Goal: Obtain resource: Obtain resource

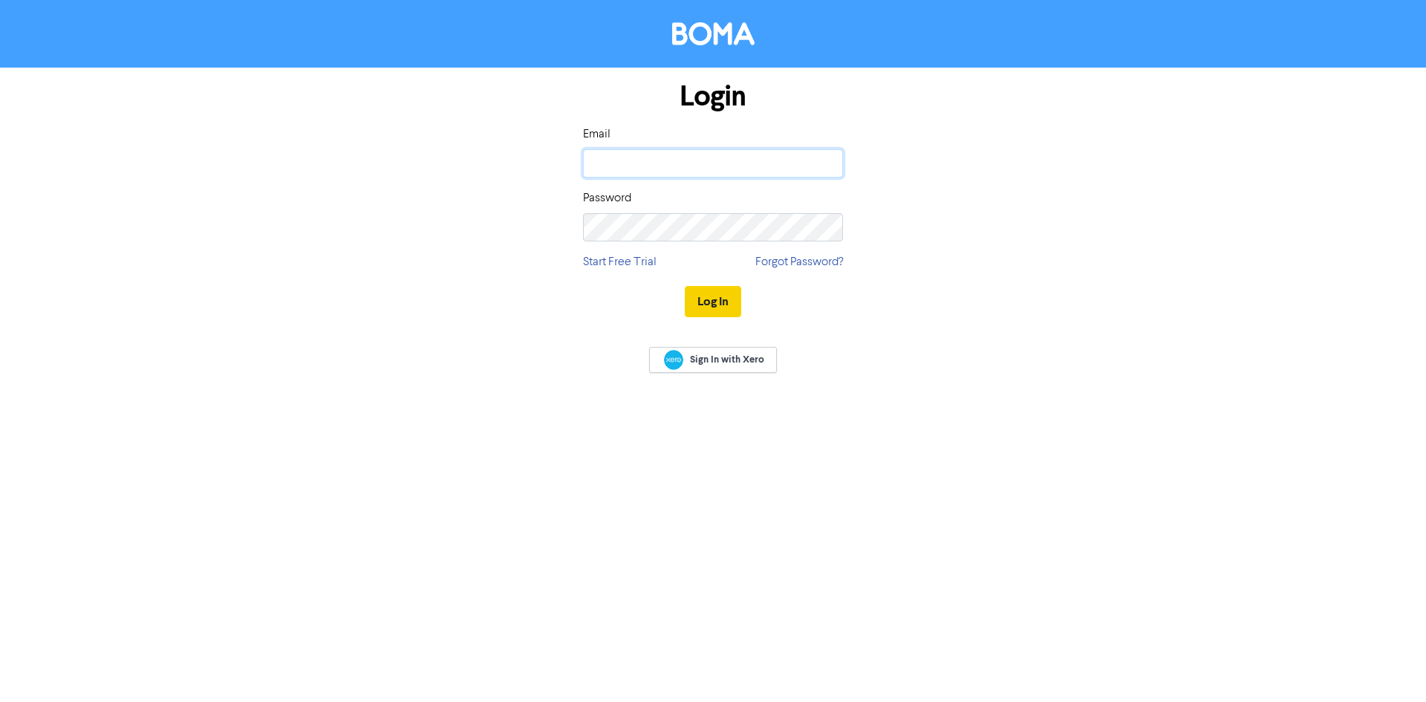
type input "[EMAIL_ADDRESS][PERSON_NAME][DOMAIN_NAME]"
click at [714, 298] on button "Log In" at bounding box center [713, 301] width 56 height 31
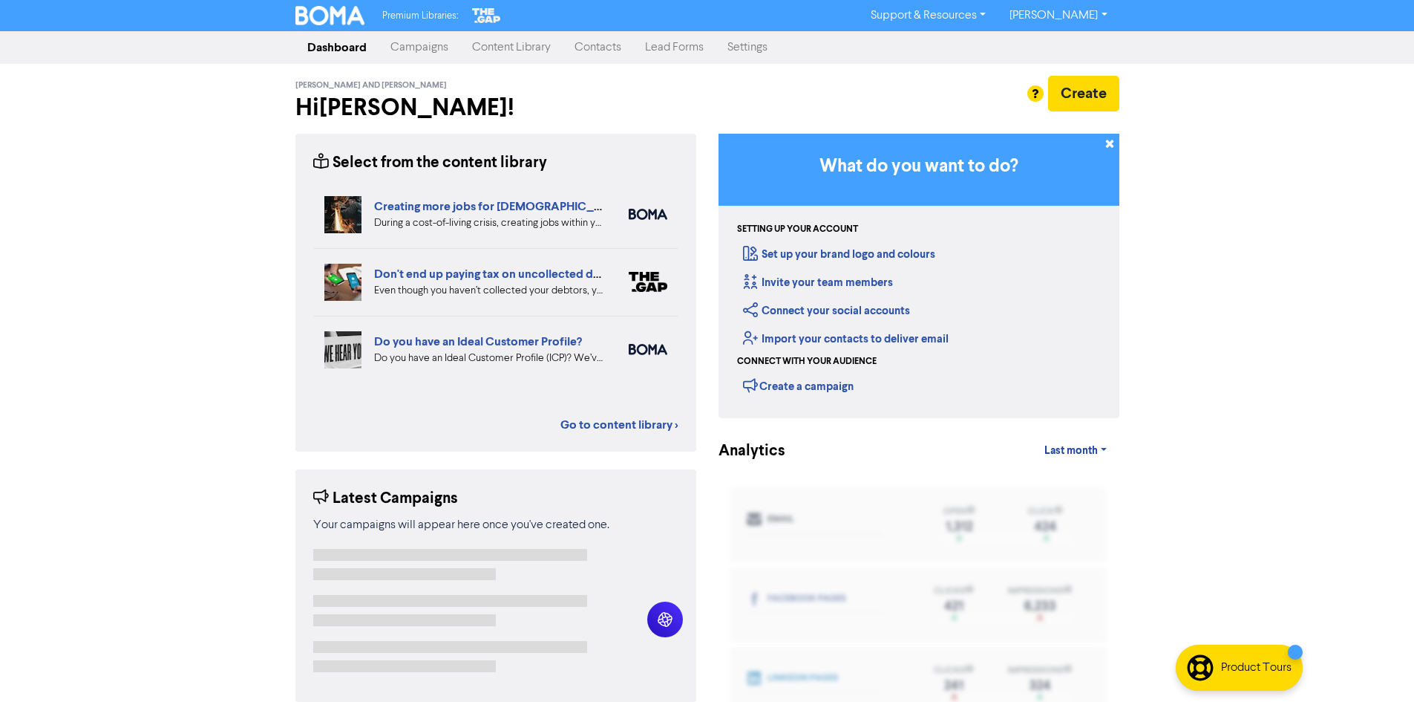
click at [505, 51] on link "Content Library" at bounding box center [511, 48] width 102 height 30
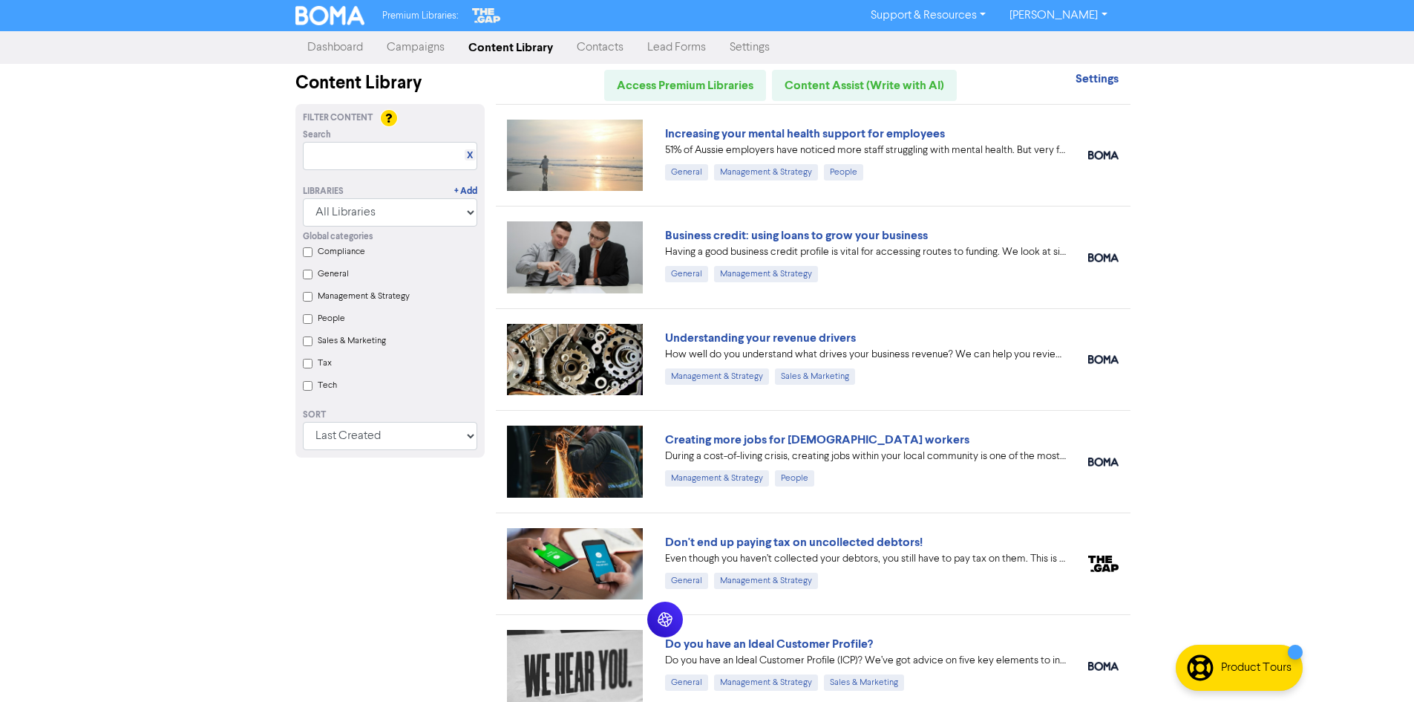
click at [308, 367] on input "Tax" at bounding box center [308, 364] width 10 height 10
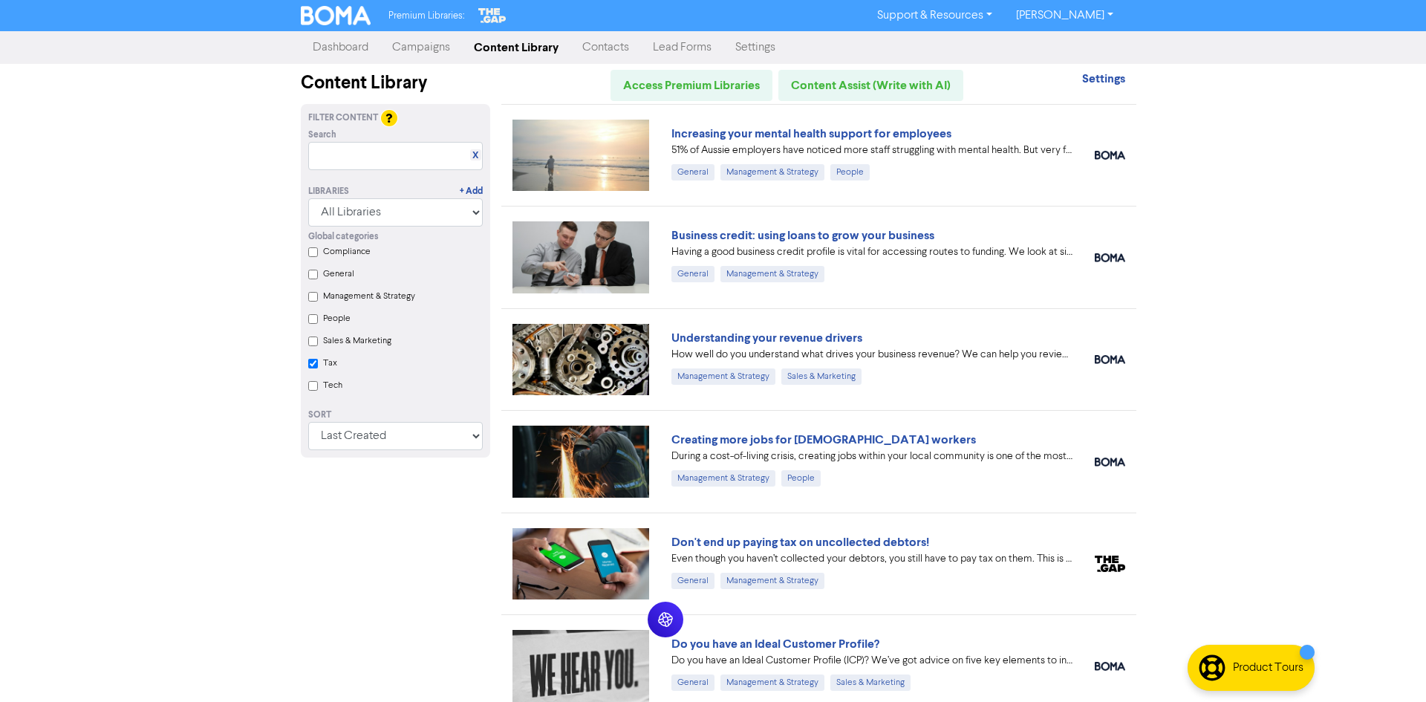
checkbox input "true"
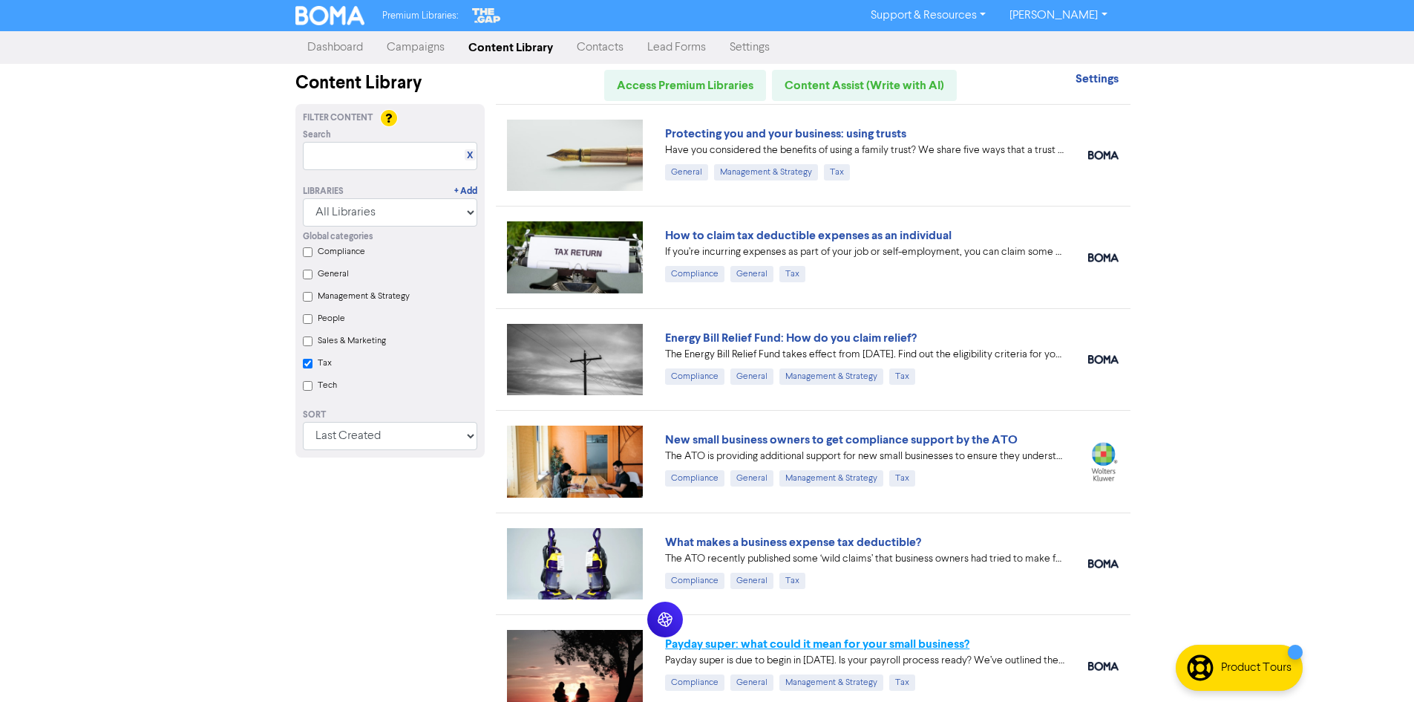
click at [844, 645] on link "Payday super: what could it mean for your small business?" at bounding box center [817, 643] width 304 height 15
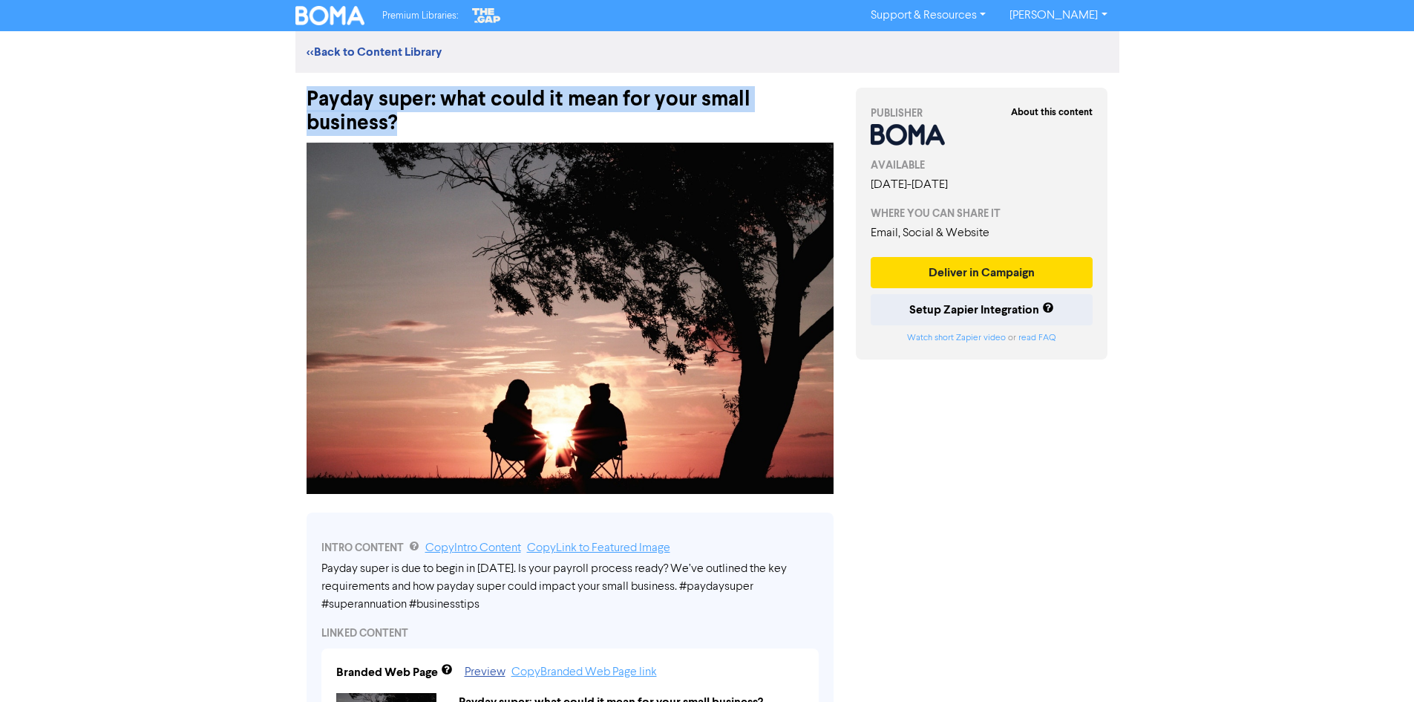
drag, startPoint x: 310, startPoint y: 96, endPoint x: 624, endPoint y: 119, distance: 314.9
click at [624, 119] on div "Payday super: what could it mean for your small business?" at bounding box center [570, 104] width 527 height 62
copy div "Payday super: what could it mean for your small business?"
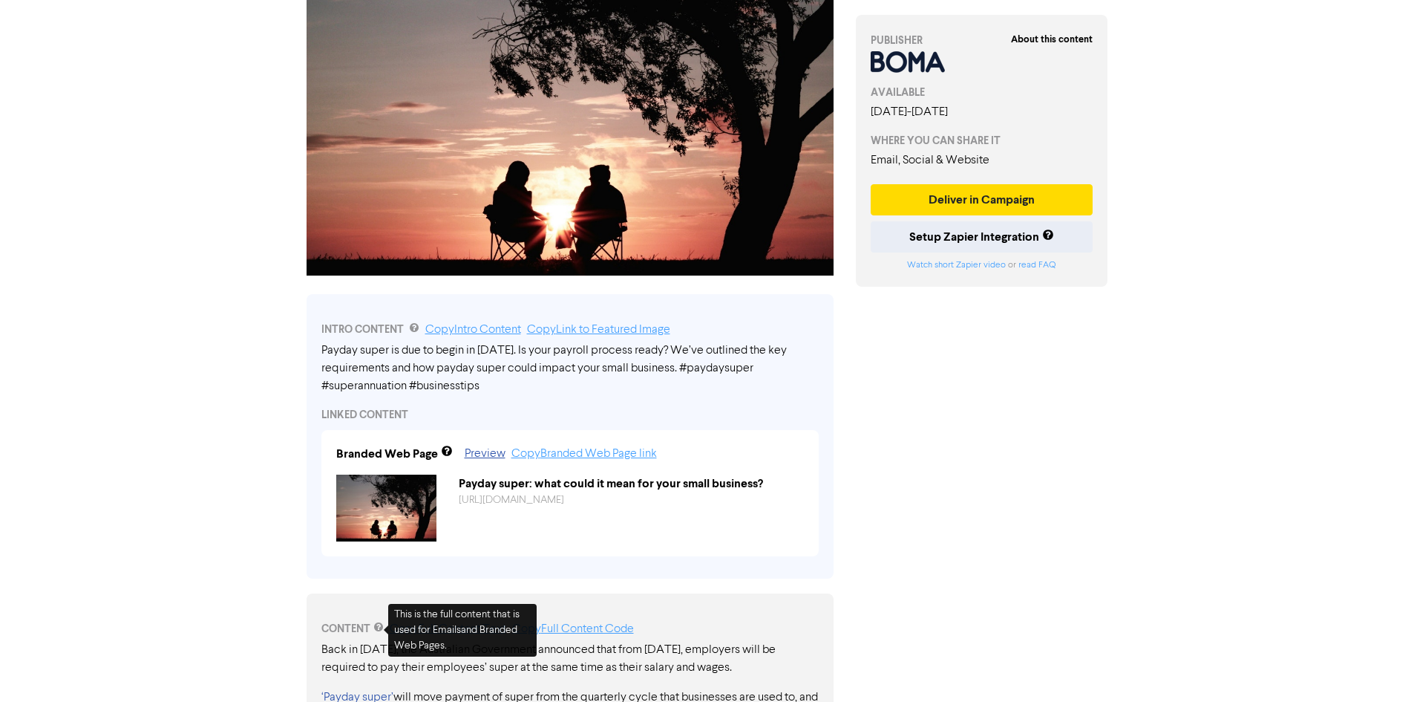
scroll to position [74, 0]
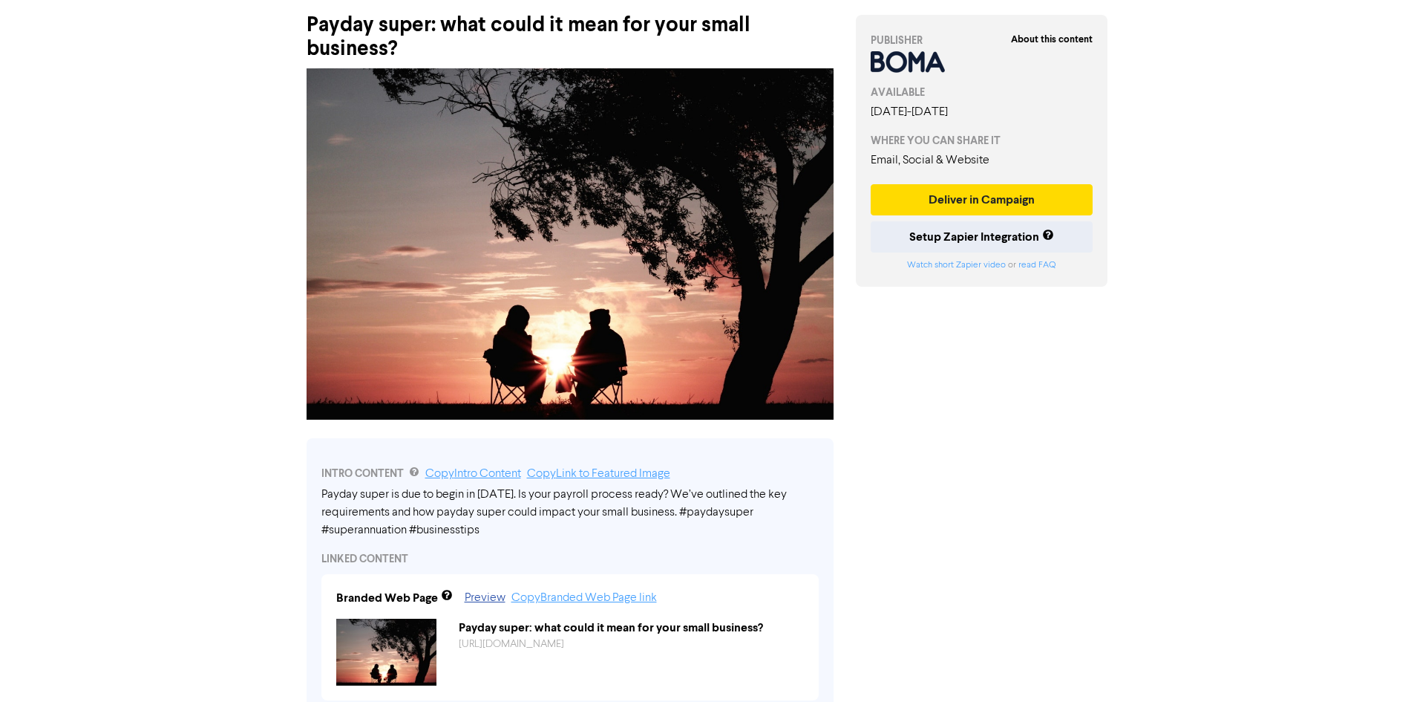
drag, startPoint x: 297, startPoint y: 76, endPoint x: 474, endPoint y: 114, distance: 180.7
click at [474, 114] on div at bounding box center [570, 244] width 549 height 366
click at [344, 87] on img at bounding box center [570, 243] width 527 height 351
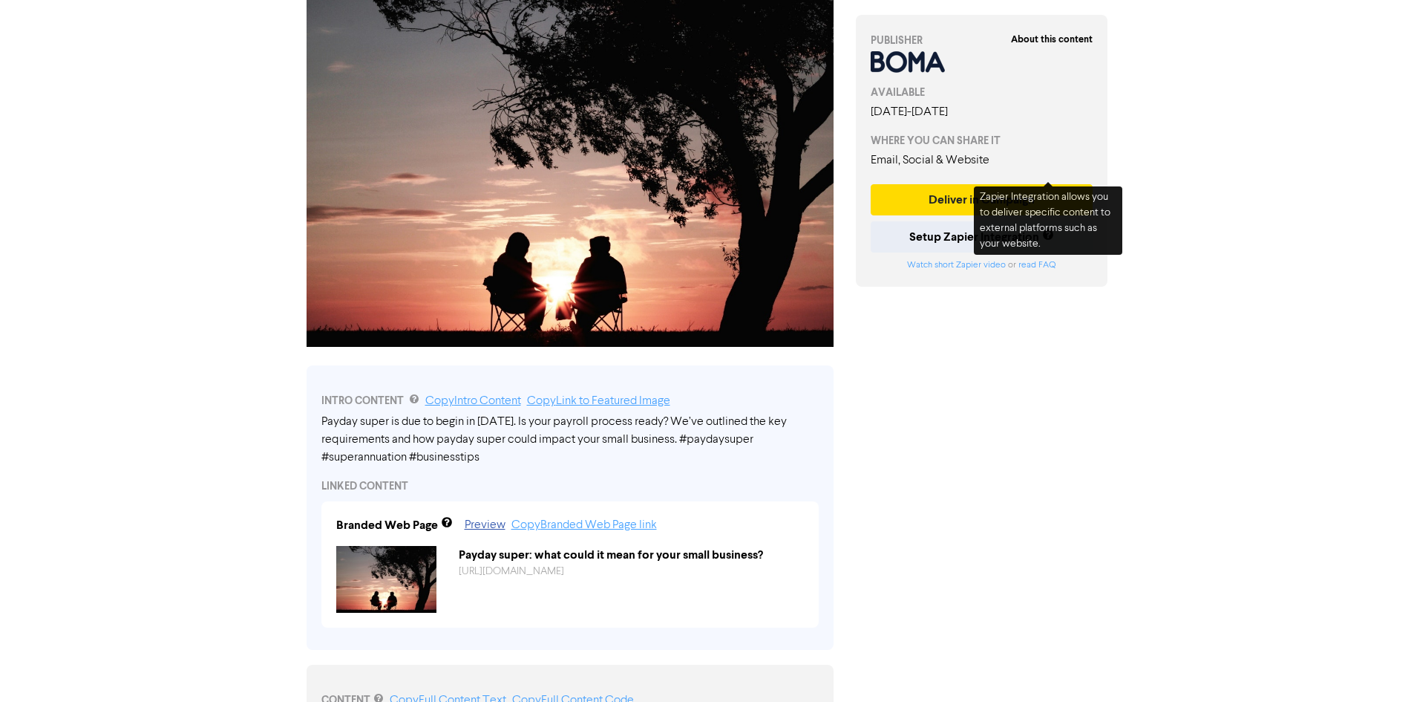
scroll to position [371, 0]
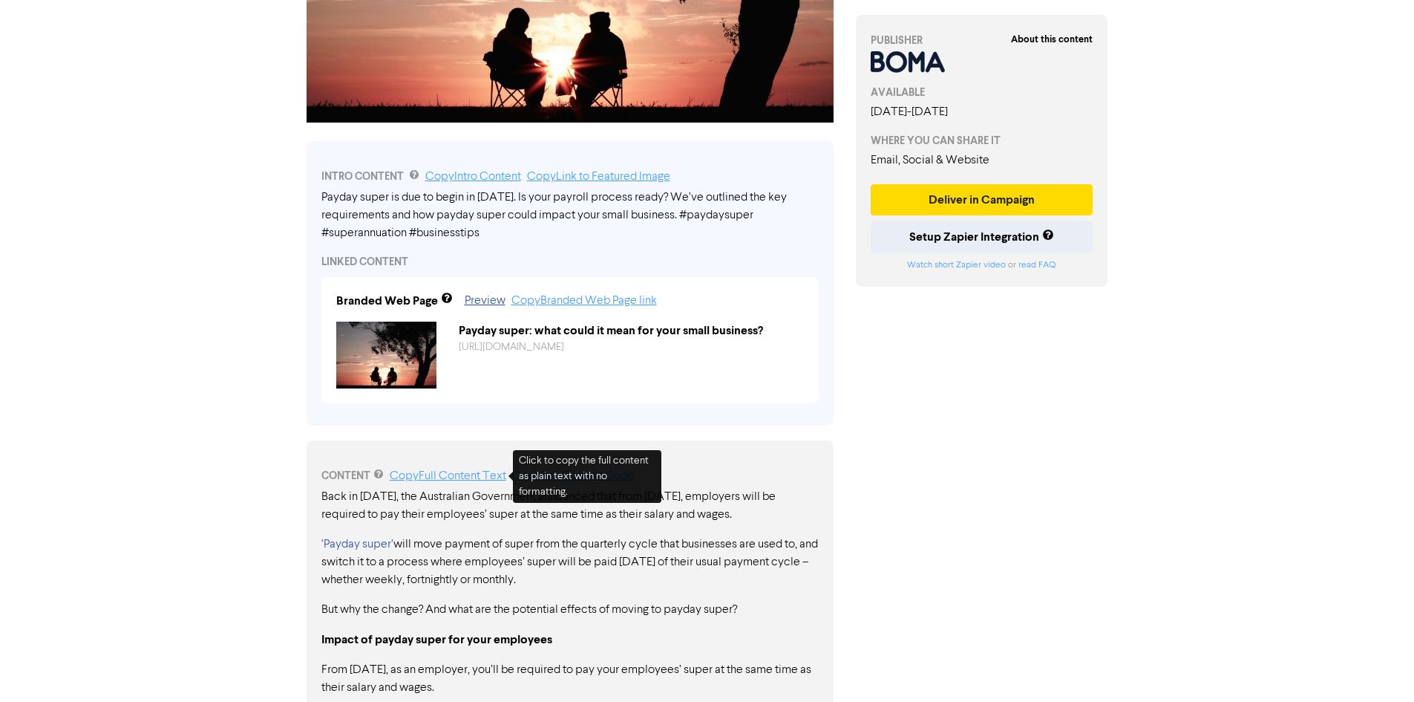
click at [489, 477] on link "Copy Full Content Text" at bounding box center [448, 476] width 117 height 12
click at [495, 477] on link "Copy Full Content Text" at bounding box center [448, 476] width 117 height 12
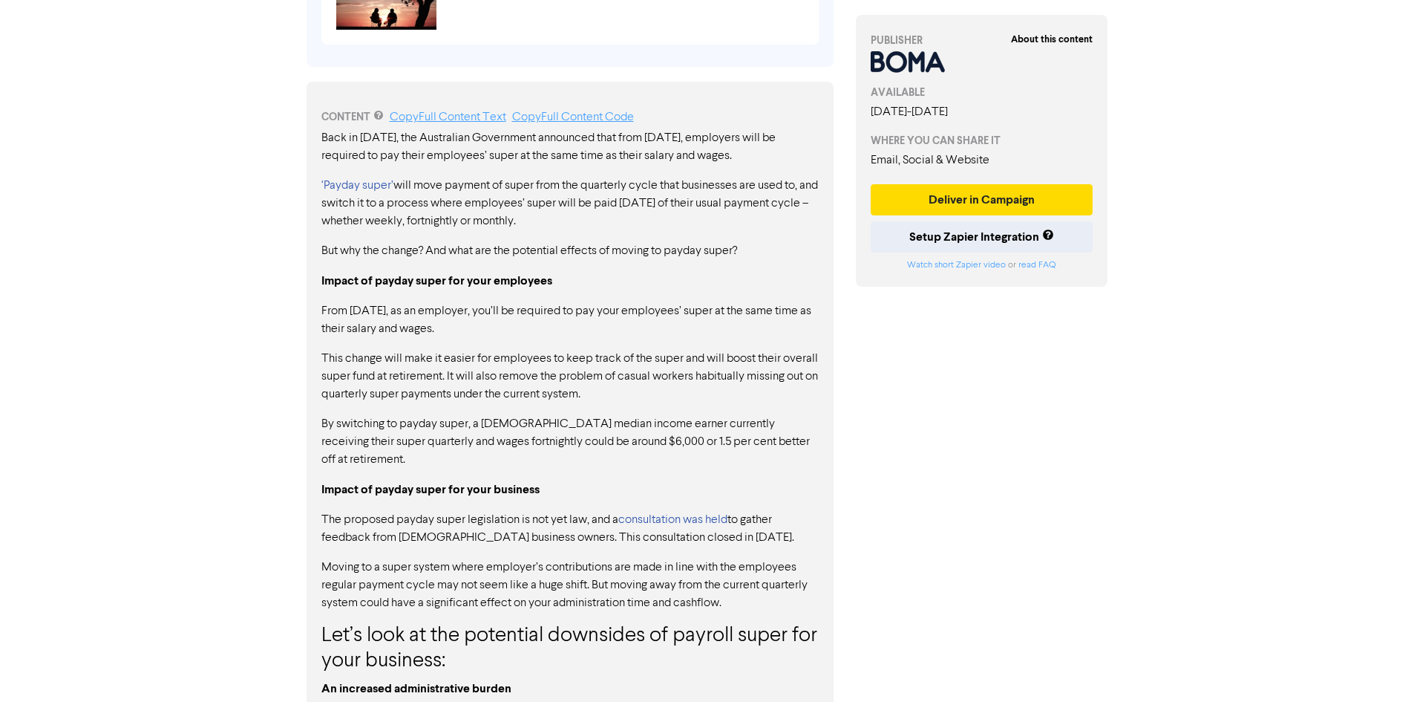
scroll to position [743, 0]
